Goal: Navigation & Orientation: Find specific page/section

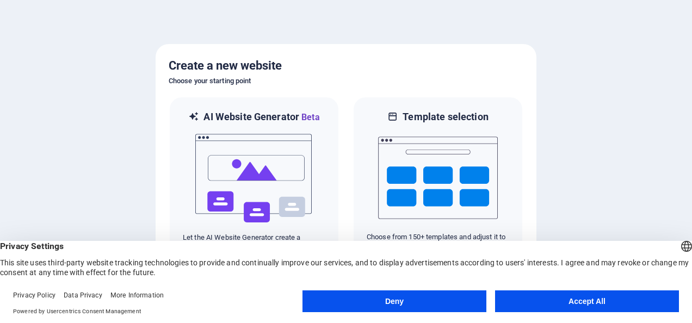
click at [467, 306] on button "Deny" at bounding box center [395, 302] width 184 height 22
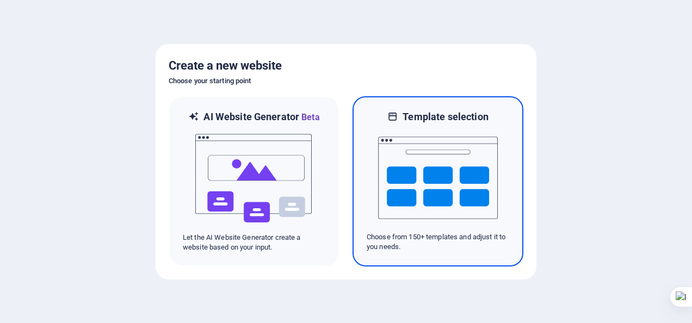
click at [464, 195] on img at bounding box center [438, 178] width 120 height 109
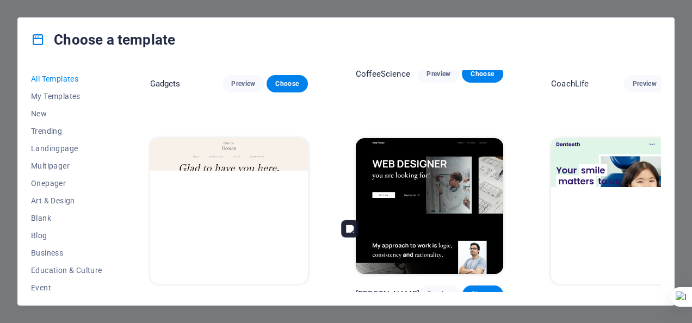
scroll to position [2939, 0]
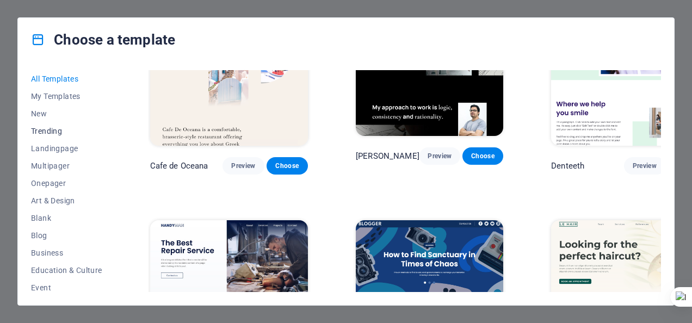
click at [45, 132] on span "Trending" at bounding box center [66, 131] width 71 height 9
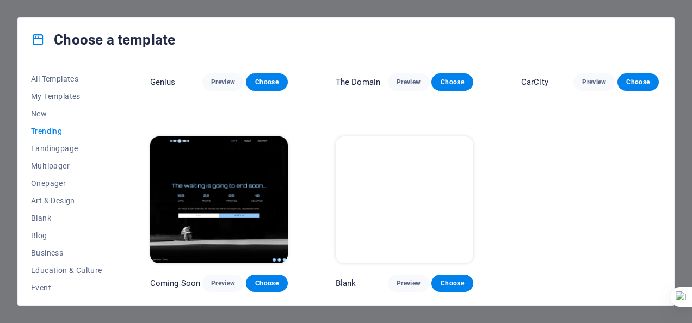
scroll to position [948, 0]
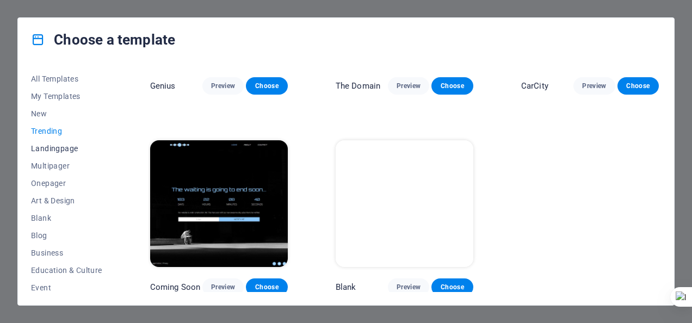
click at [56, 147] on span "Landingpage" at bounding box center [66, 148] width 71 height 9
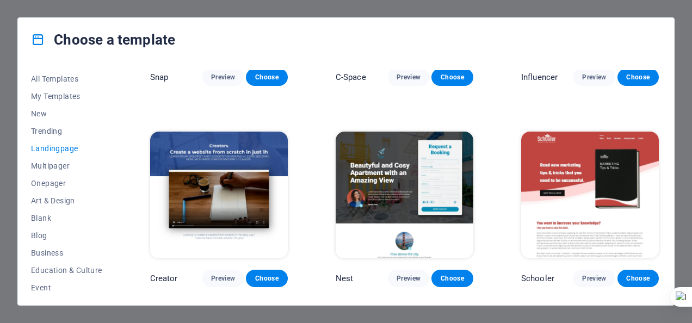
scroll to position [1544, 0]
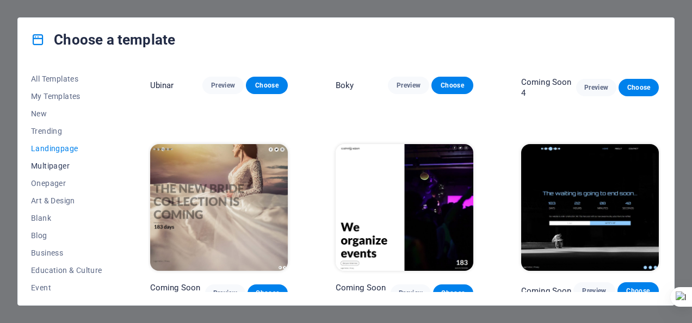
click at [53, 164] on span "Multipager" at bounding box center [66, 166] width 71 height 9
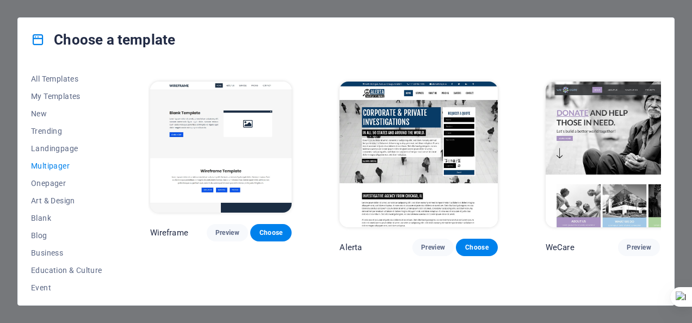
scroll to position [3374, 0]
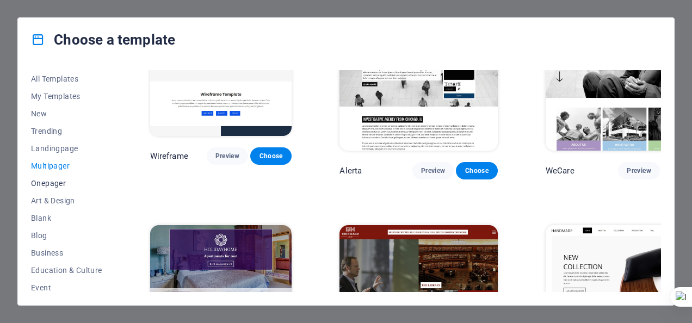
click at [57, 186] on span "Onepager" at bounding box center [66, 183] width 71 height 9
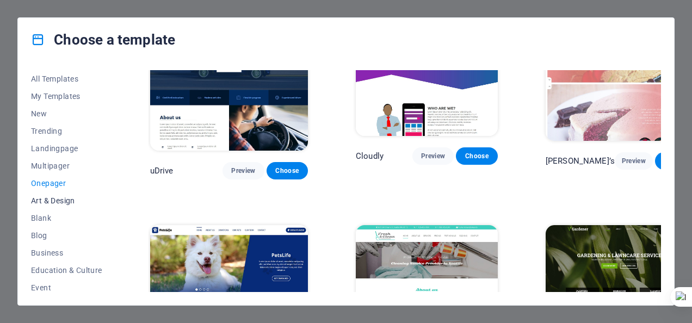
click at [59, 204] on span "Art & Design" at bounding box center [66, 200] width 71 height 9
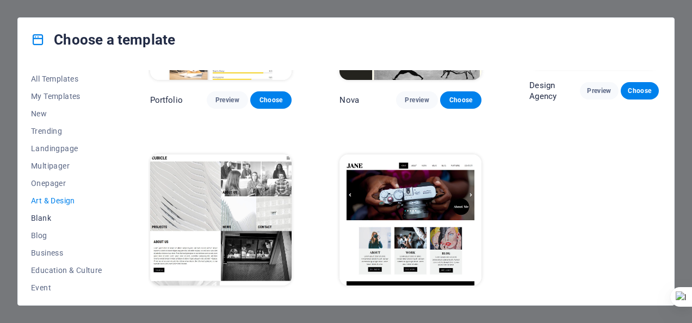
click at [47, 220] on span "Blank" at bounding box center [66, 218] width 71 height 9
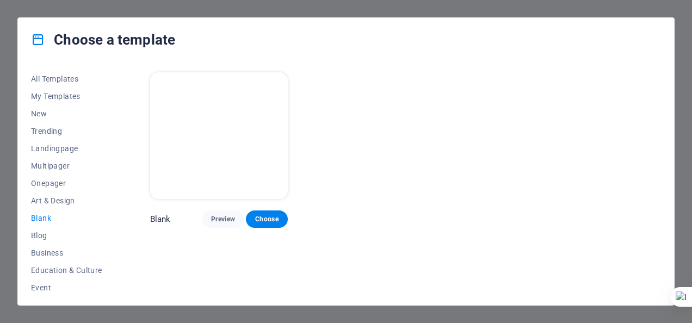
scroll to position [0, 0]
click at [46, 234] on span "Blog" at bounding box center [66, 235] width 71 height 9
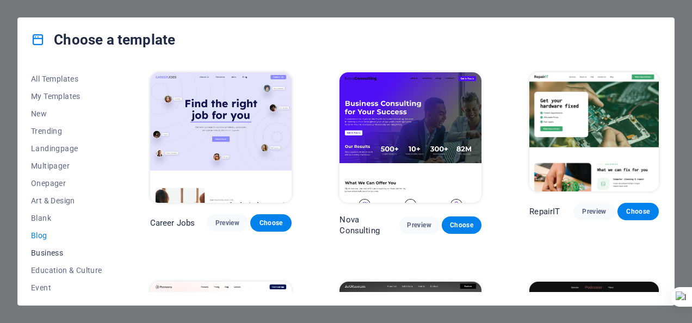
click at [46, 250] on span "Business" at bounding box center [66, 253] width 71 height 9
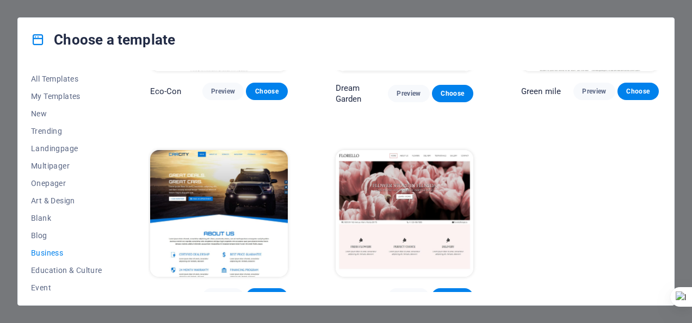
scroll to position [139, 0]
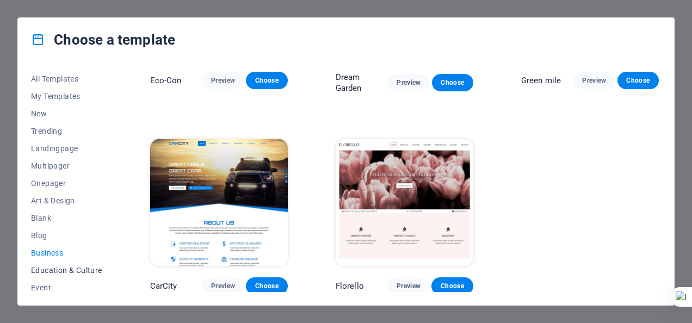
click at [71, 266] on span "Education & Culture" at bounding box center [66, 270] width 71 height 9
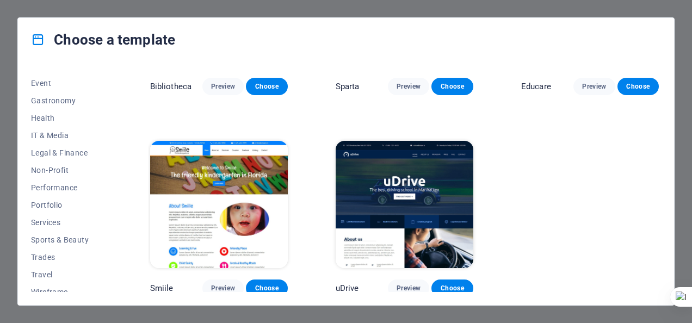
scroll to position [205, 0]
click at [69, 131] on span "IT & Media" at bounding box center [66, 135] width 71 height 9
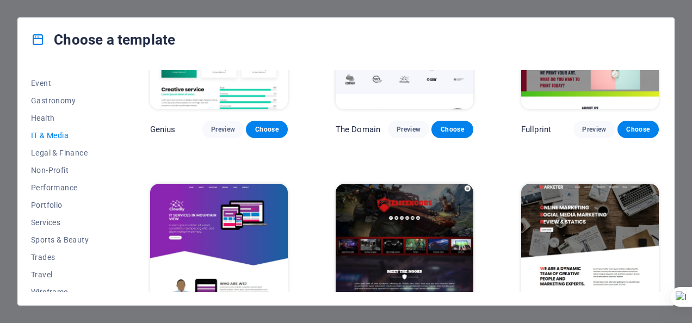
scroll to position [543, 0]
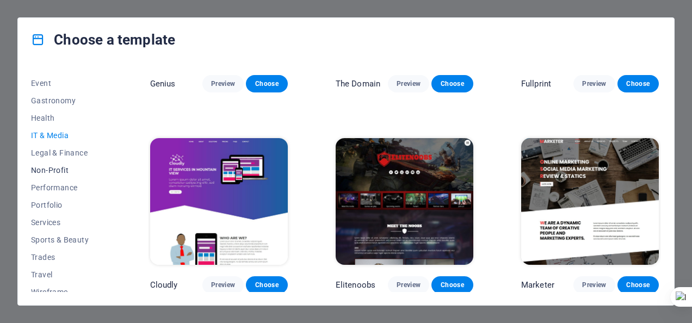
click at [59, 171] on span "Non-Profit" at bounding box center [66, 170] width 71 height 9
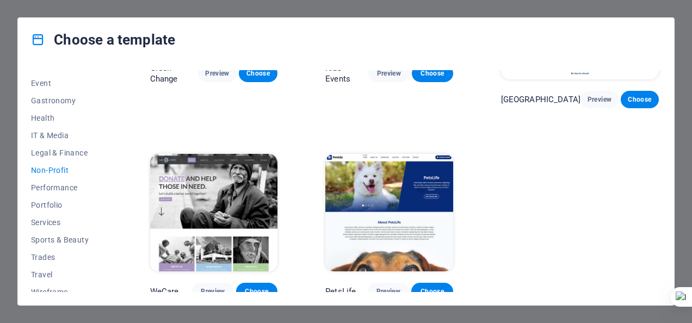
scroll to position [213, 0]
